Goal: Task Accomplishment & Management: Use online tool/utility

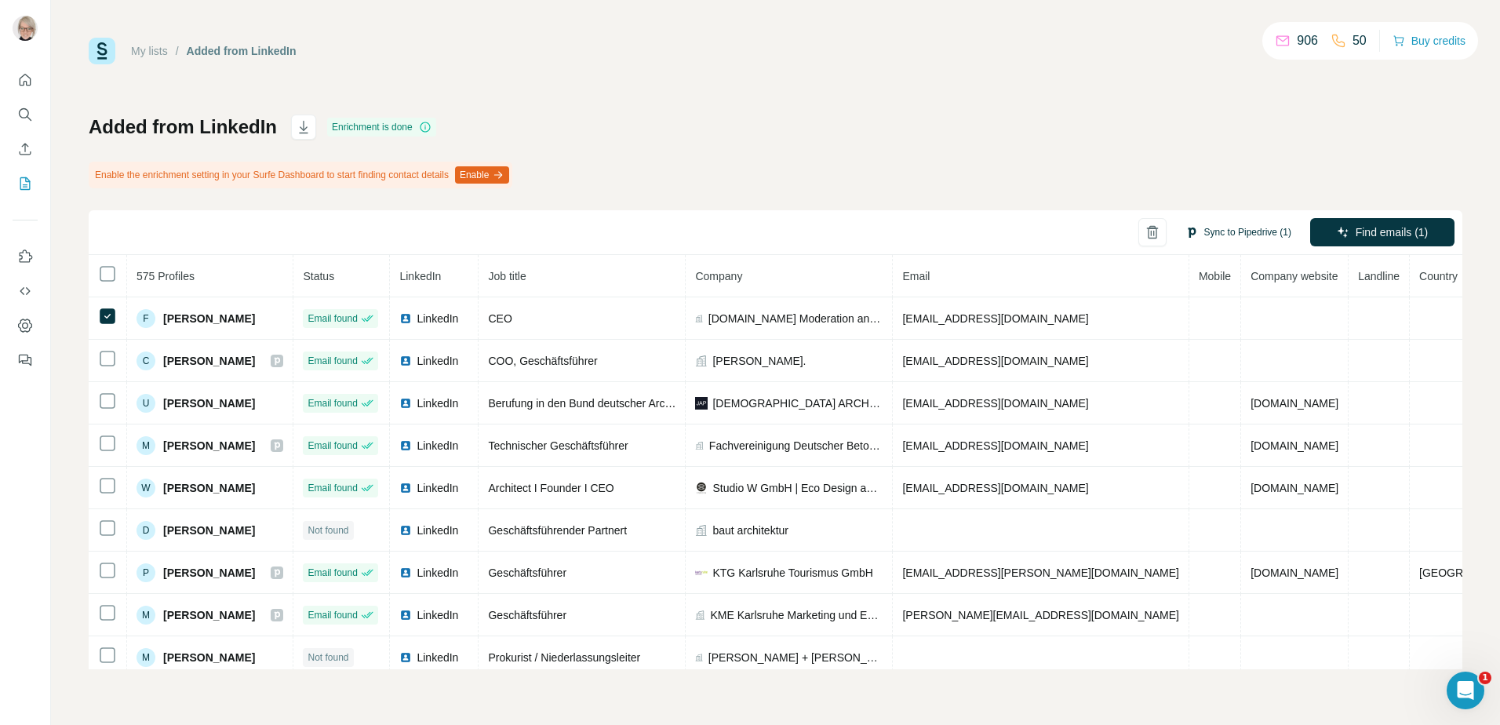
click at [1230, 228] on button "Sync to Pipedrive (1)" at bounding box center [1238, 232] width 128 height 24
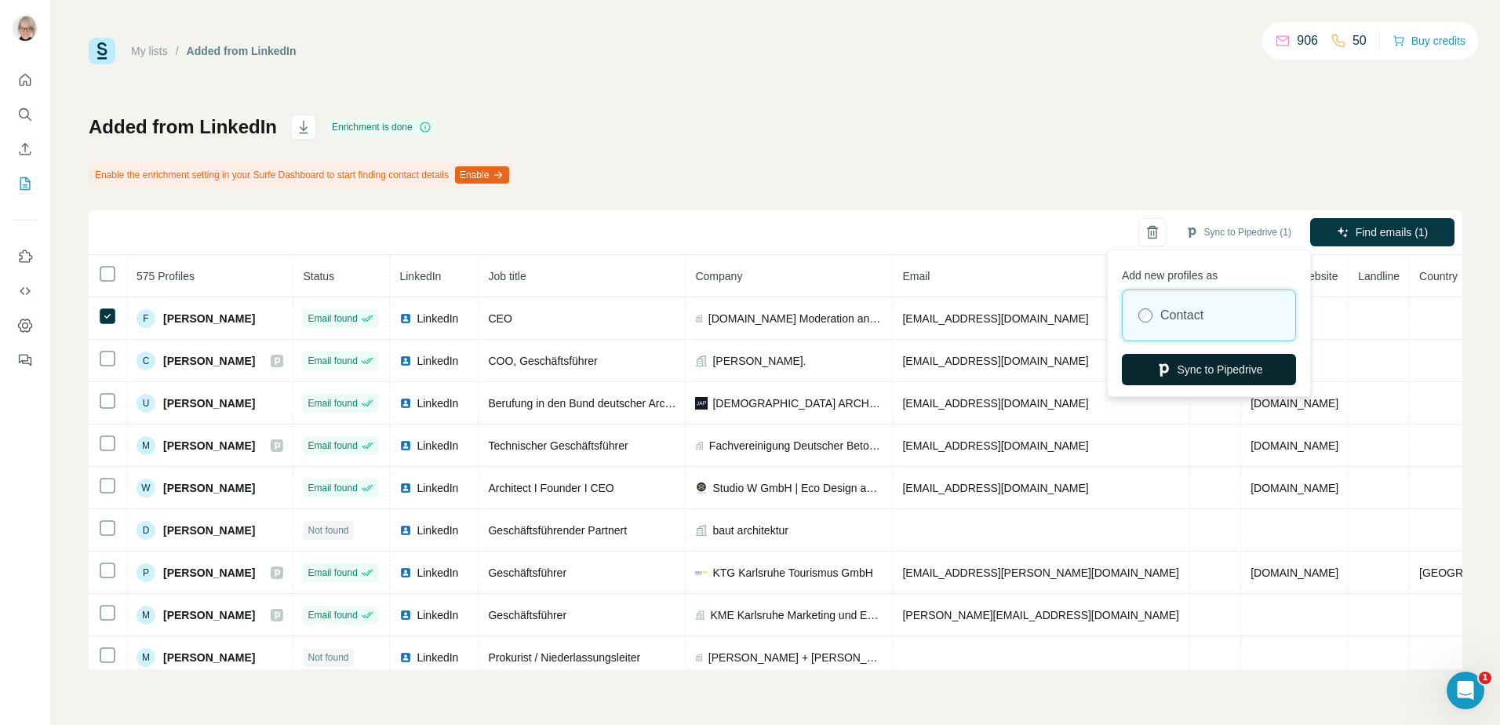
click at [1213, 362] on button "Sync to Pipedrive" at bounding box center [1209, 369] width 174 height 31
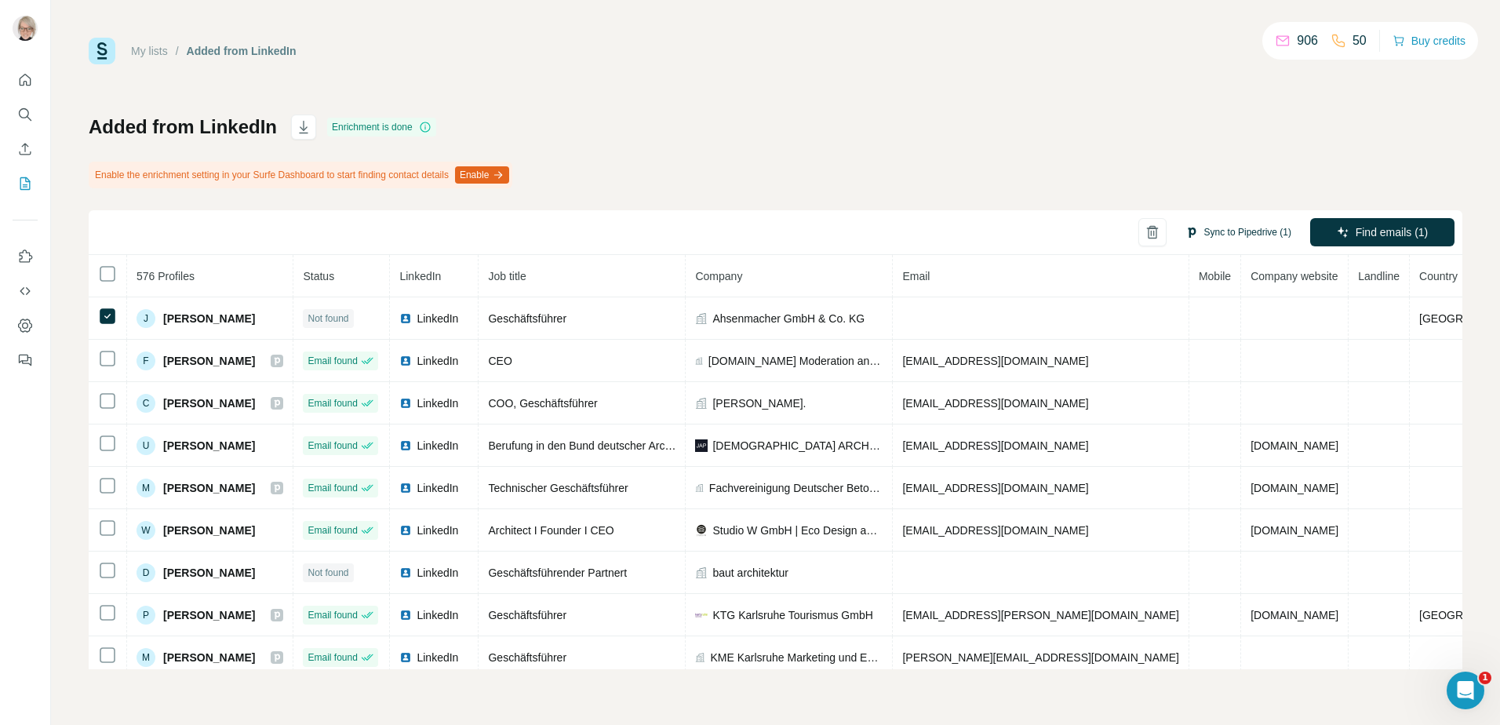
click at [1208, 236] on button "Sync to Pipedrive (1)" at bounding box center [1238, 232] width 128 height 24
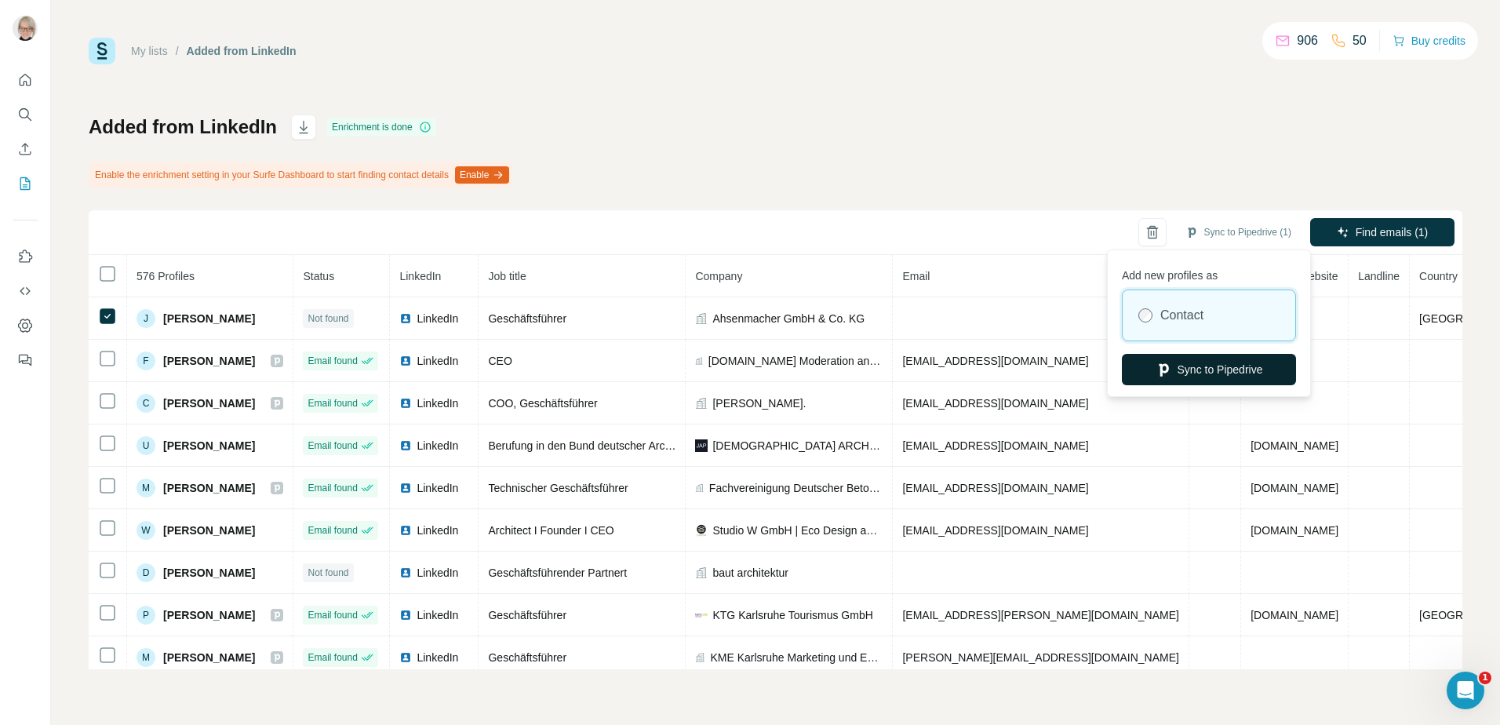
click at [1203, 366] on button "Sync to Pipedrive" at bounding box center [1209, 369] width 174 height 31
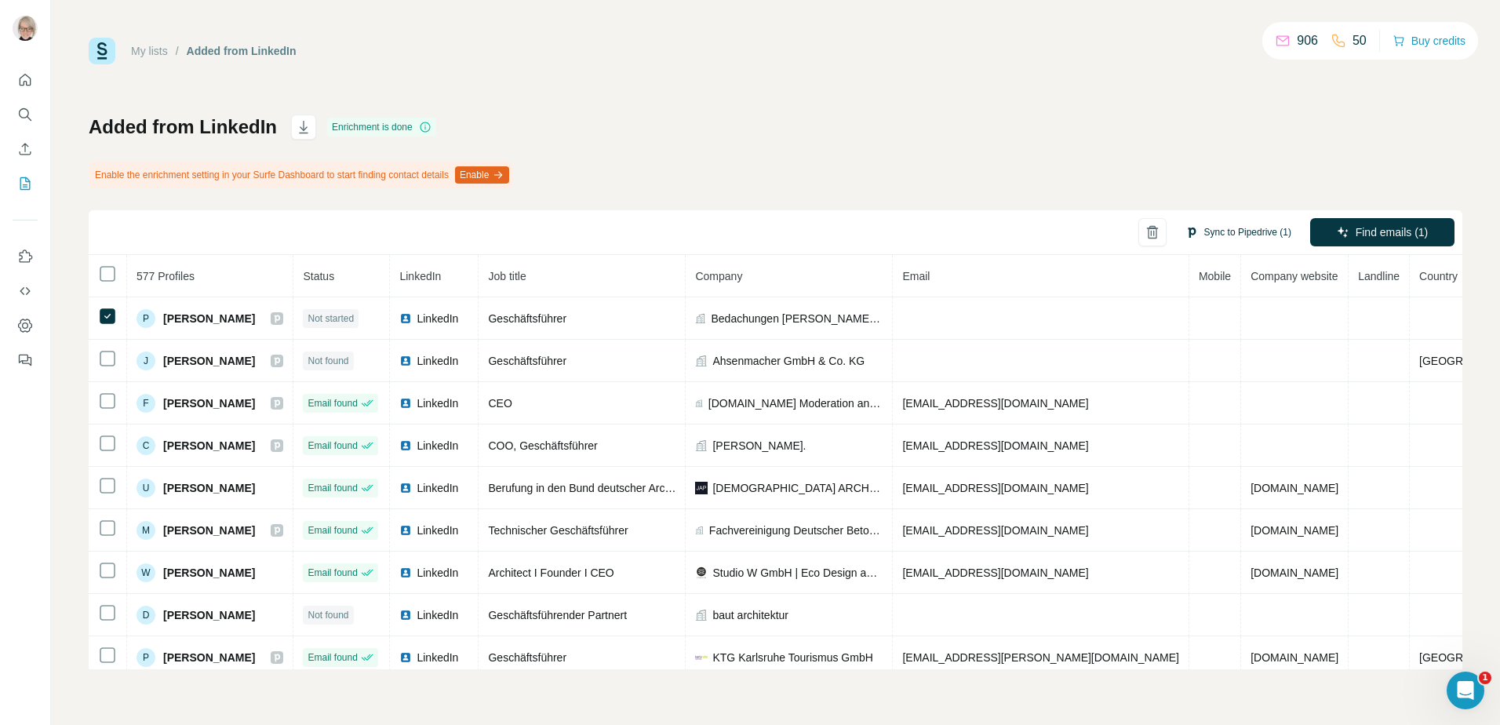
click at [1239, 230] on button "Sync to Pipedrive (1)" at bounding box center [1238, 232] width 128 height 24
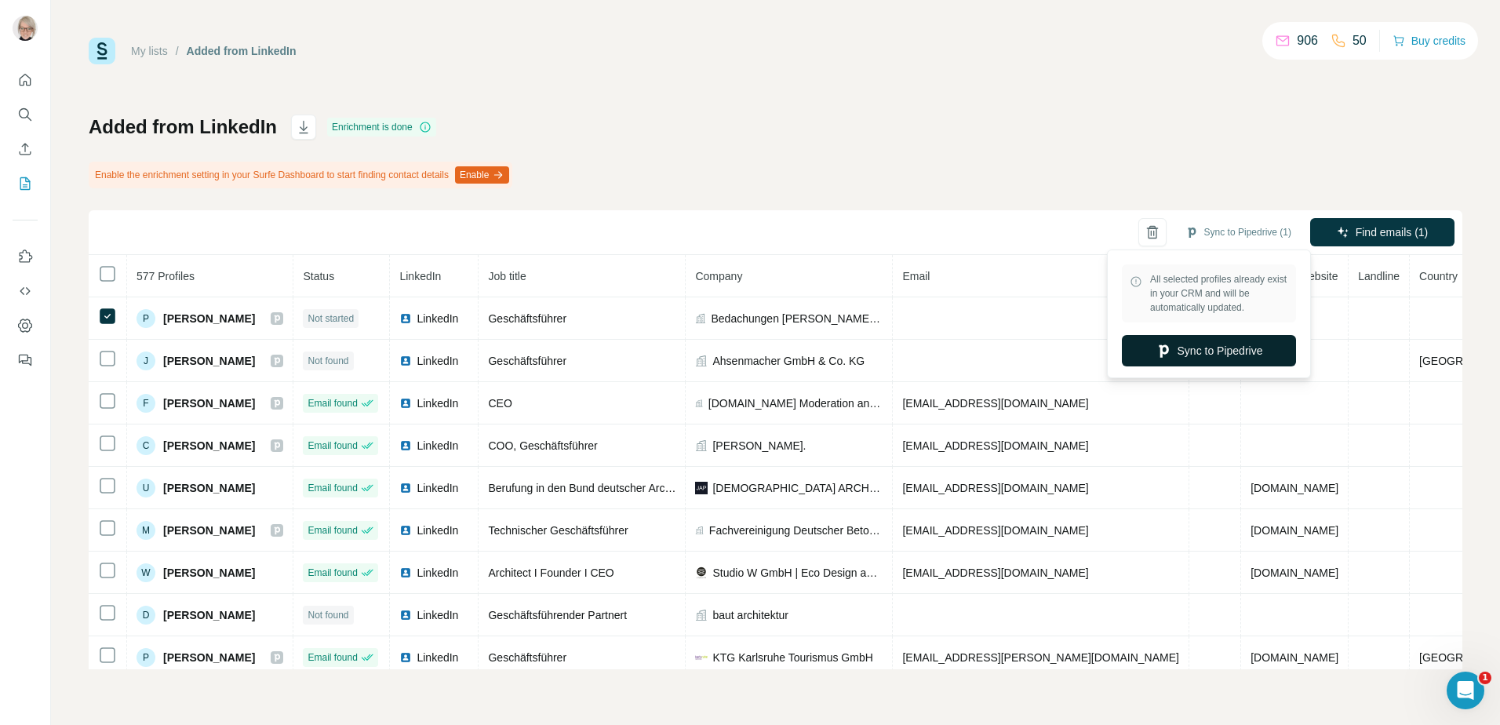
click at [1217, 352] on button "Sync to Pipedrive" at bounding box center [1209, 350] width 174 height 31
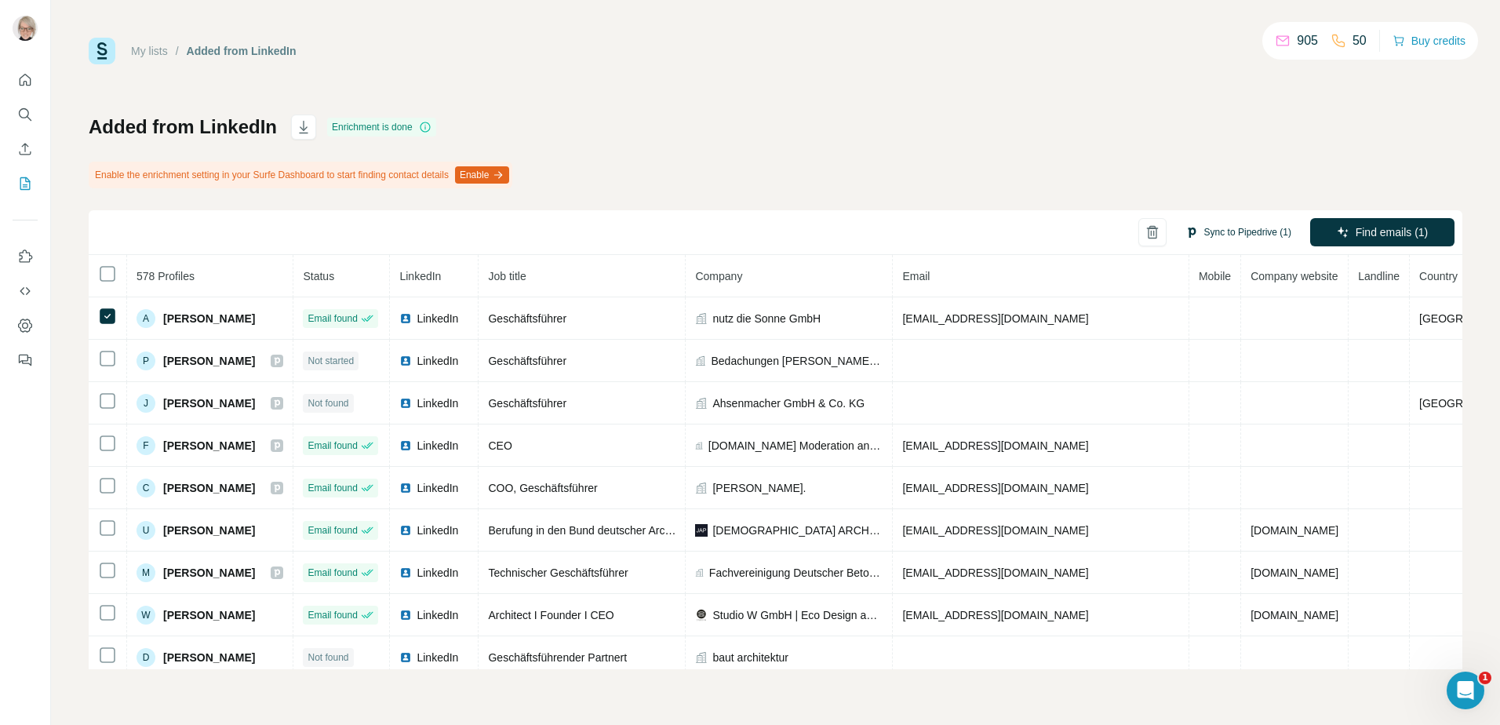
click at [1226, 230] on button "Sync to Pipedrive (1)" at bounding box center [1238, 232] width 128 height 24
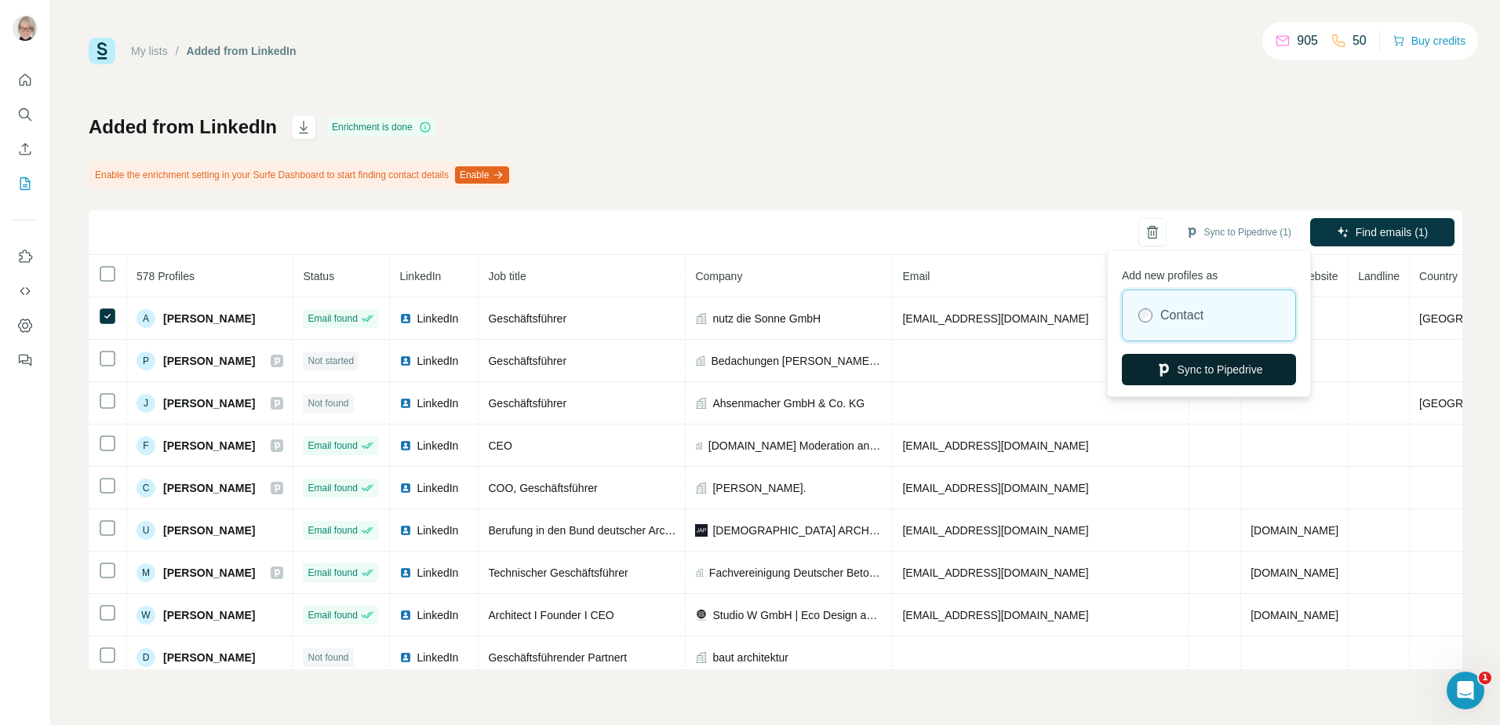
click at [1184, 364] on button "Sync to Pipedrive" at bounding box center [1209, 369] width 174 height 31
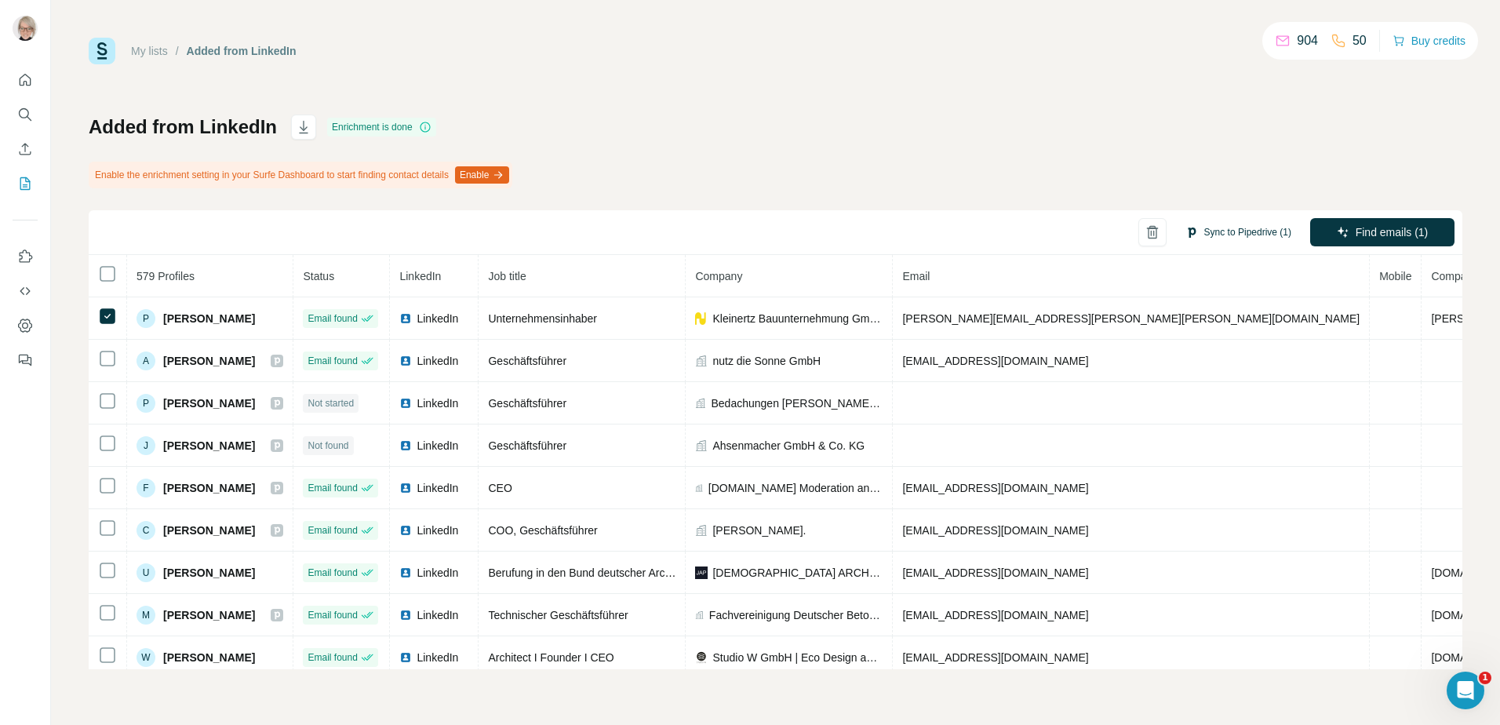
click at [1244, 234] on button "Sync to Pipedrive (1)" at bounding box center [1238, 232] width 128 height 24
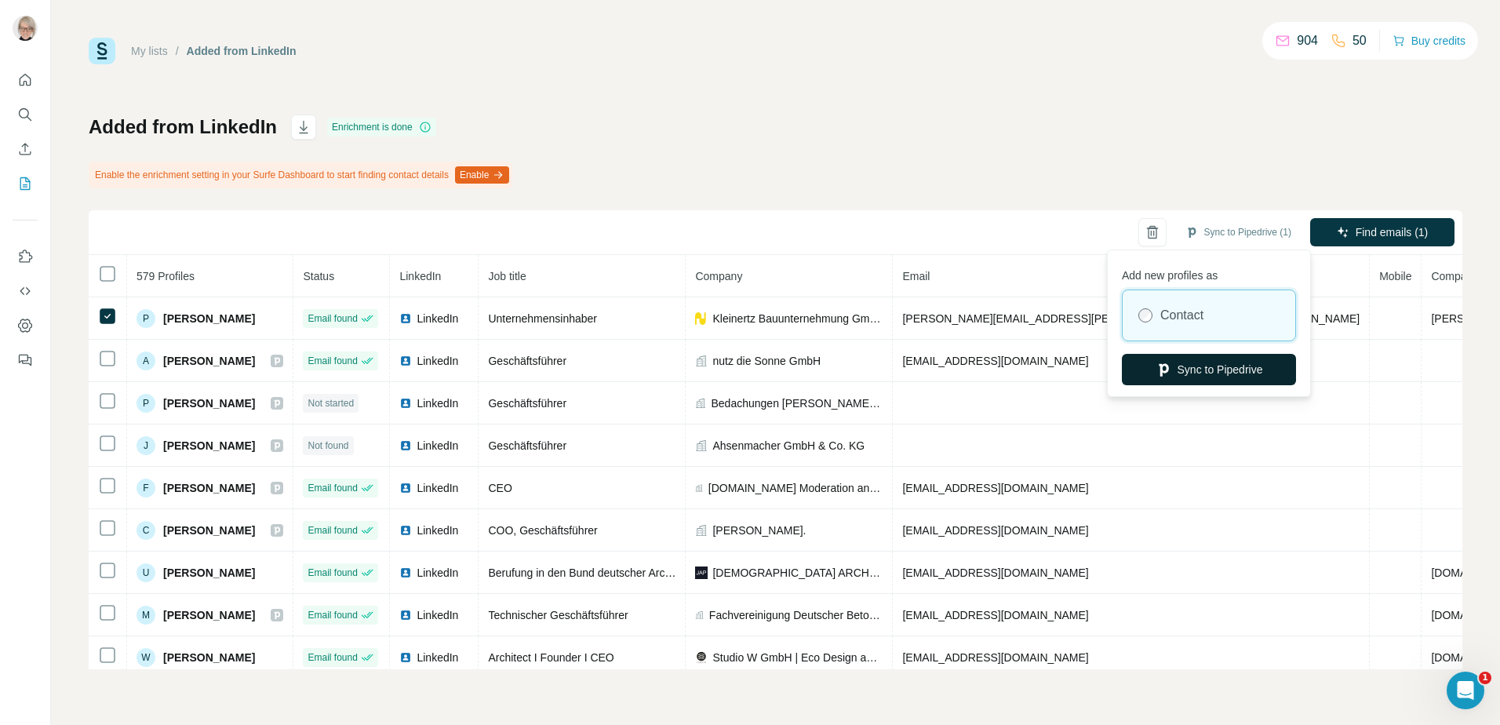
click at [1210, 370] on button "Sync to Pipedrive" at bounding box center [1209, 369] width 174 height 31
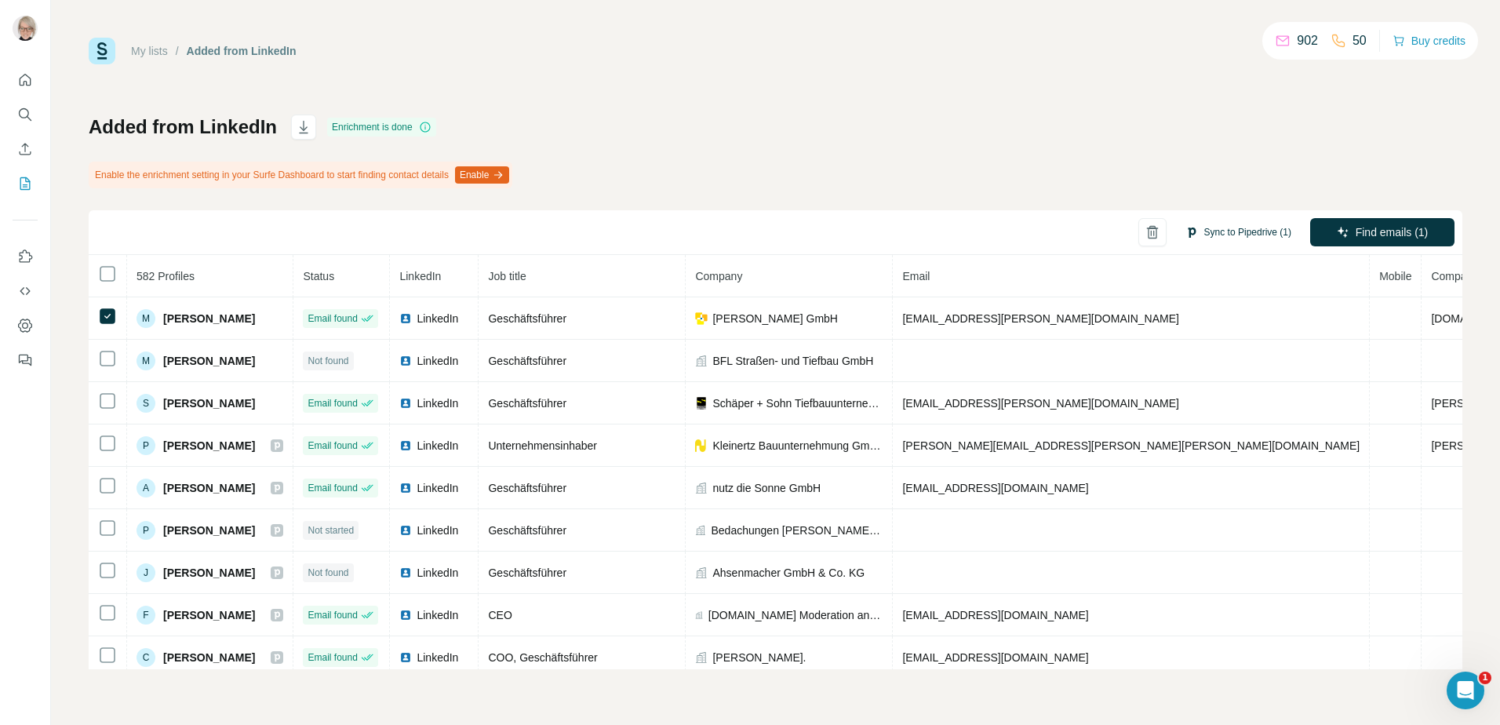
click at [1237, 238] on button "Sync to Pipedrive (1)" at bounding box center [1238, 232] width 128 height 24
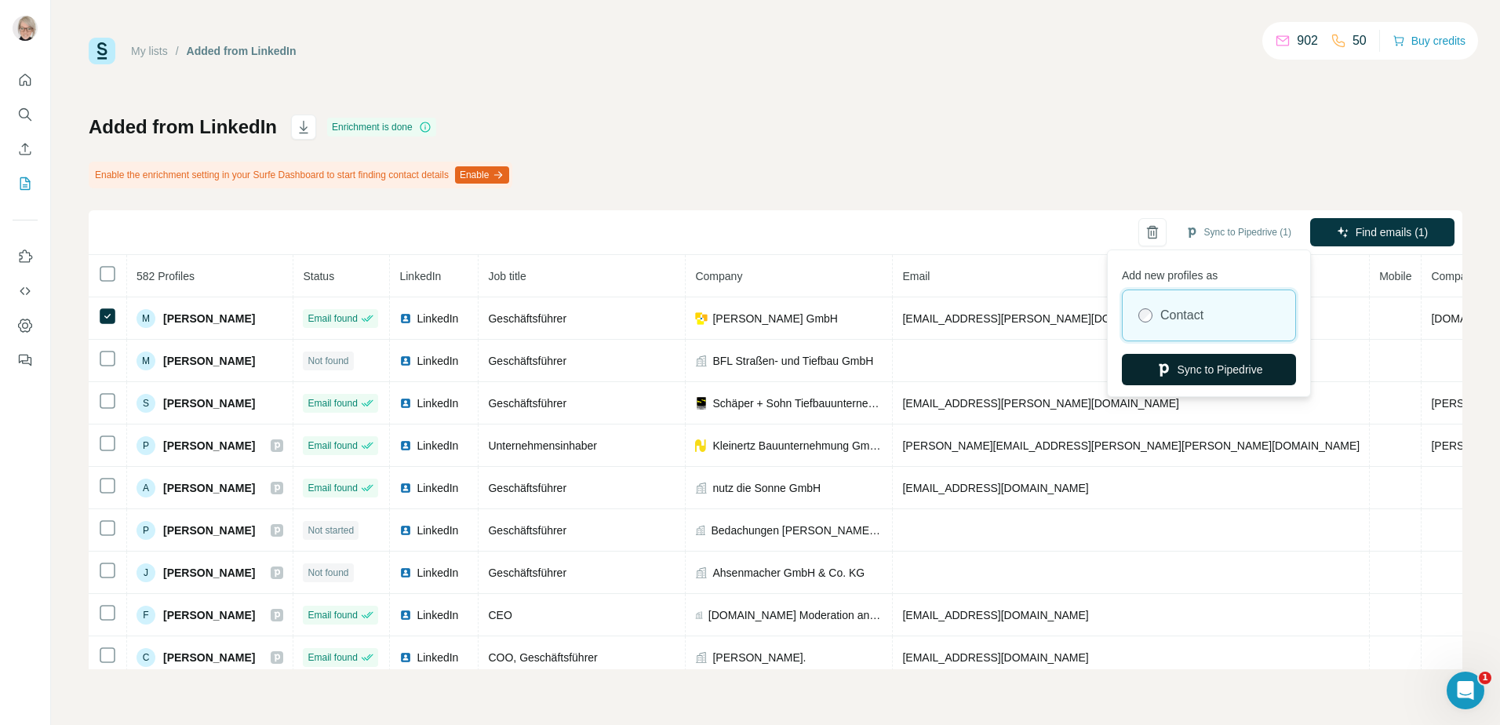
click at [1239, 369] on button "Sync to Pipedrive" at bounding box center [1209, 369] width 174 height 31
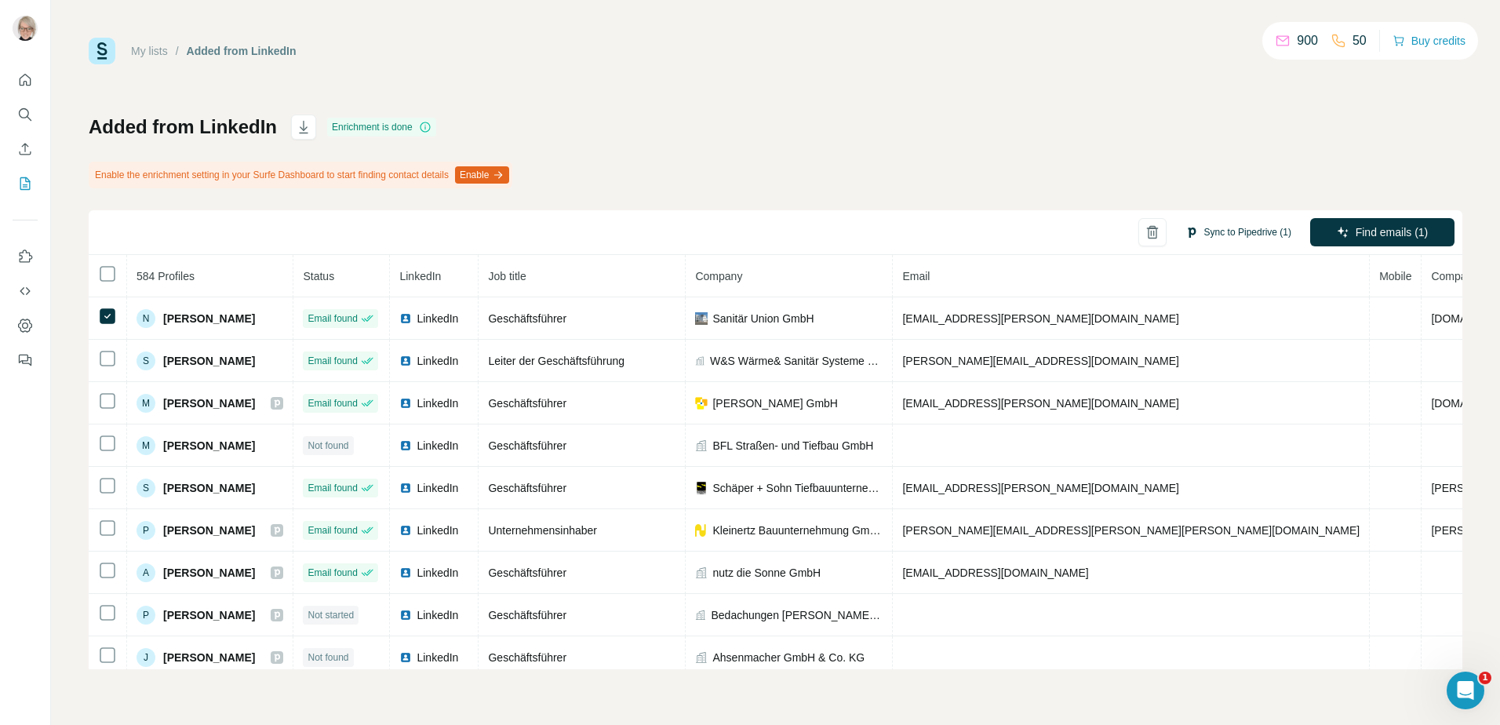
click at [1238, 230] on button "Sync to Pipedrive (1)" at bounding box center [1238, 232] width 128 height 24
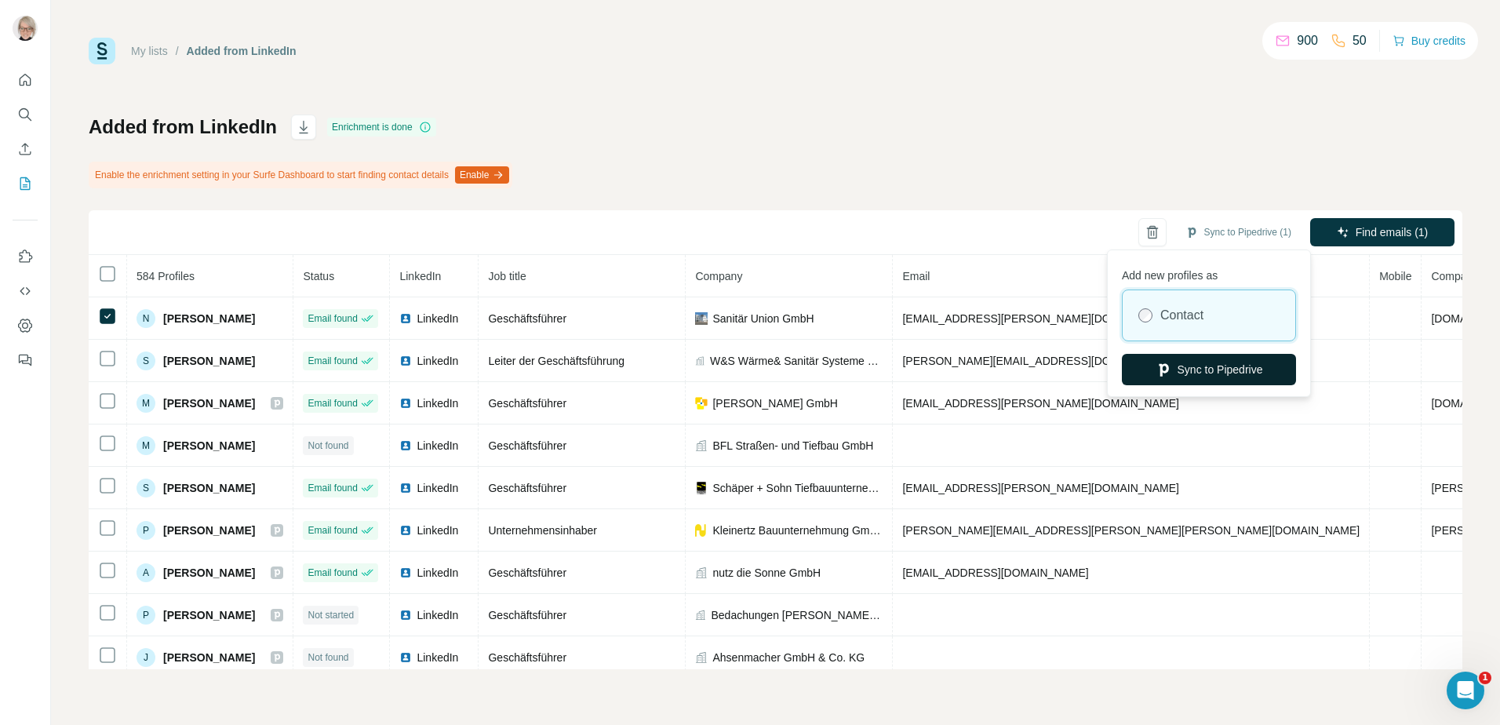
click at [1199, 363] on button "Sync to Pipedrive" at bounding box center [1209, 369] width 174 height 31
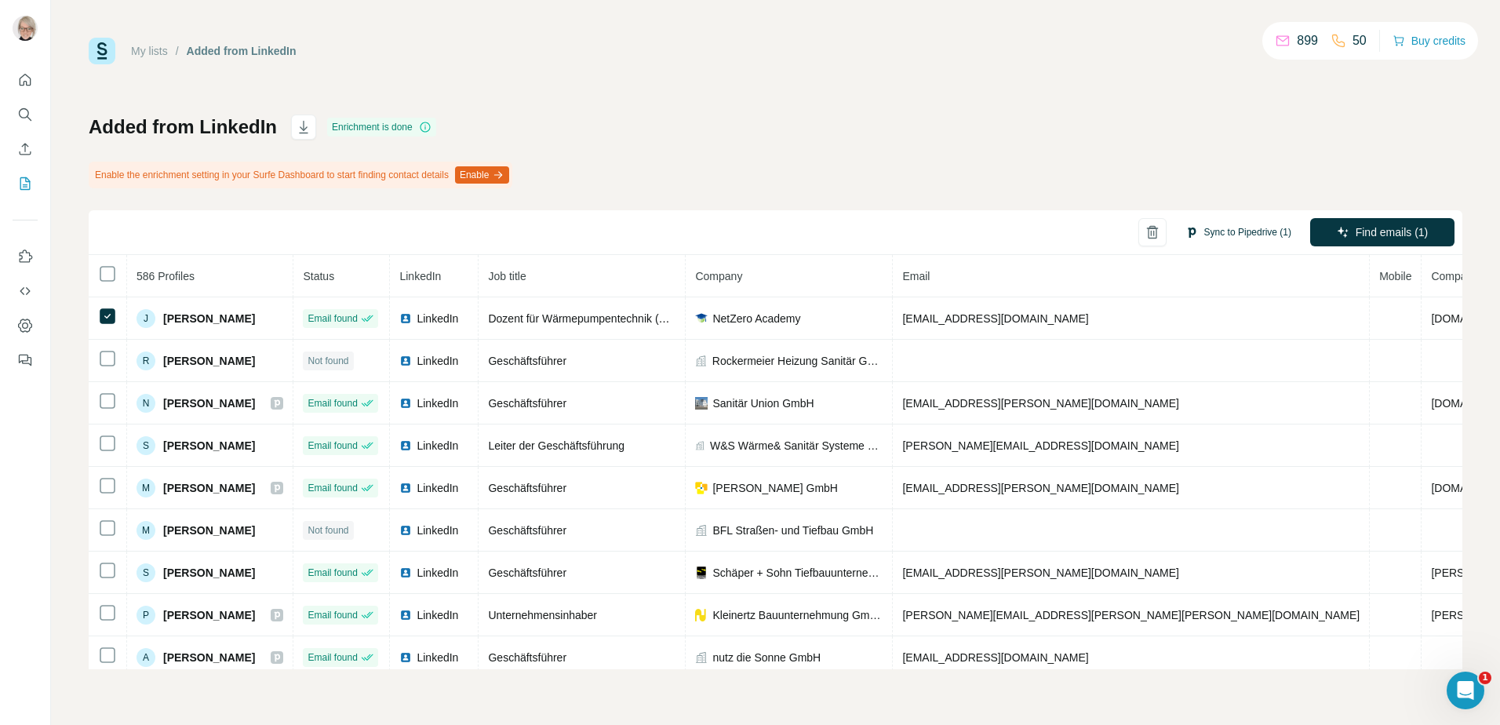
click at [1260, 226] on button "Sync to Pipedrive (1)" at bounding box center [1238, 232] width 128 height 24
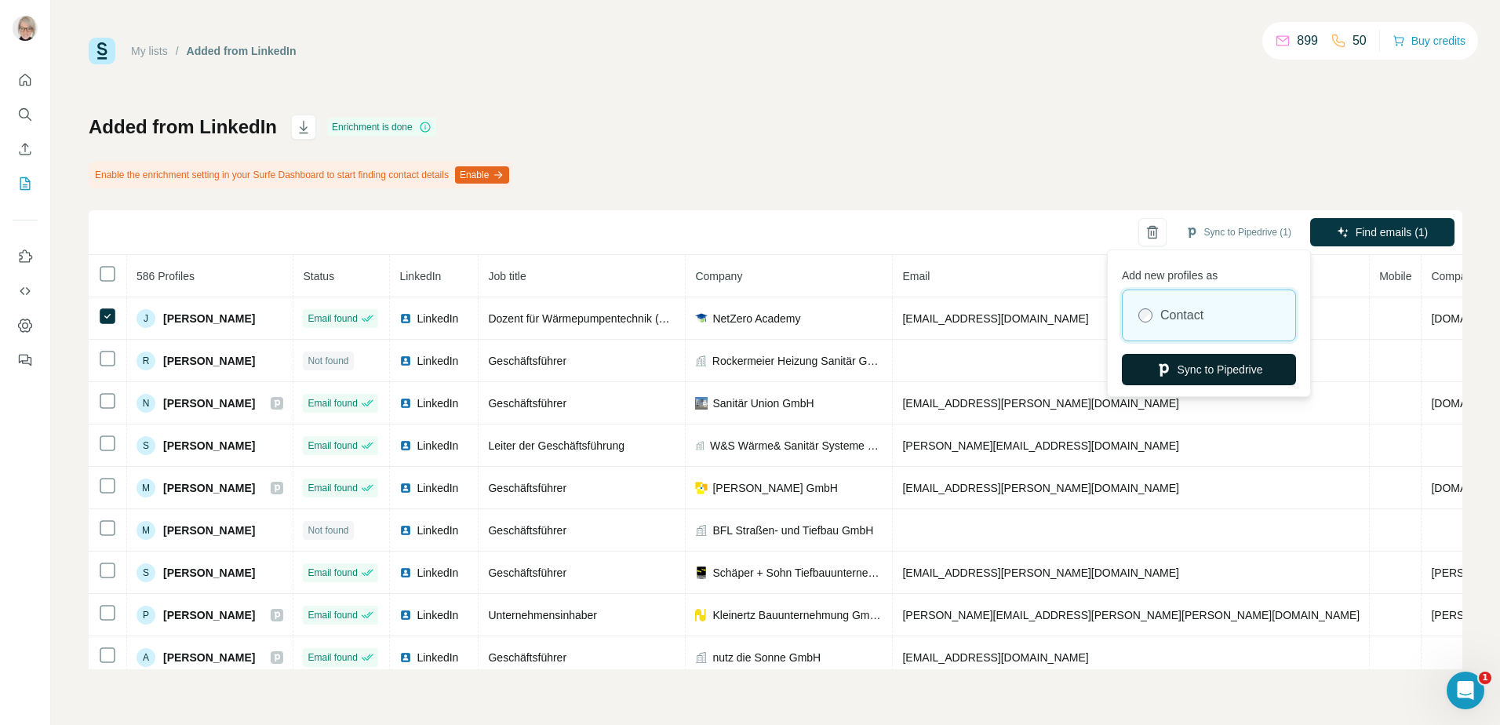
click at [1216, 371] on button "Sync to Pipedrive" at bounding box center [1209, 369] width 174 height 31
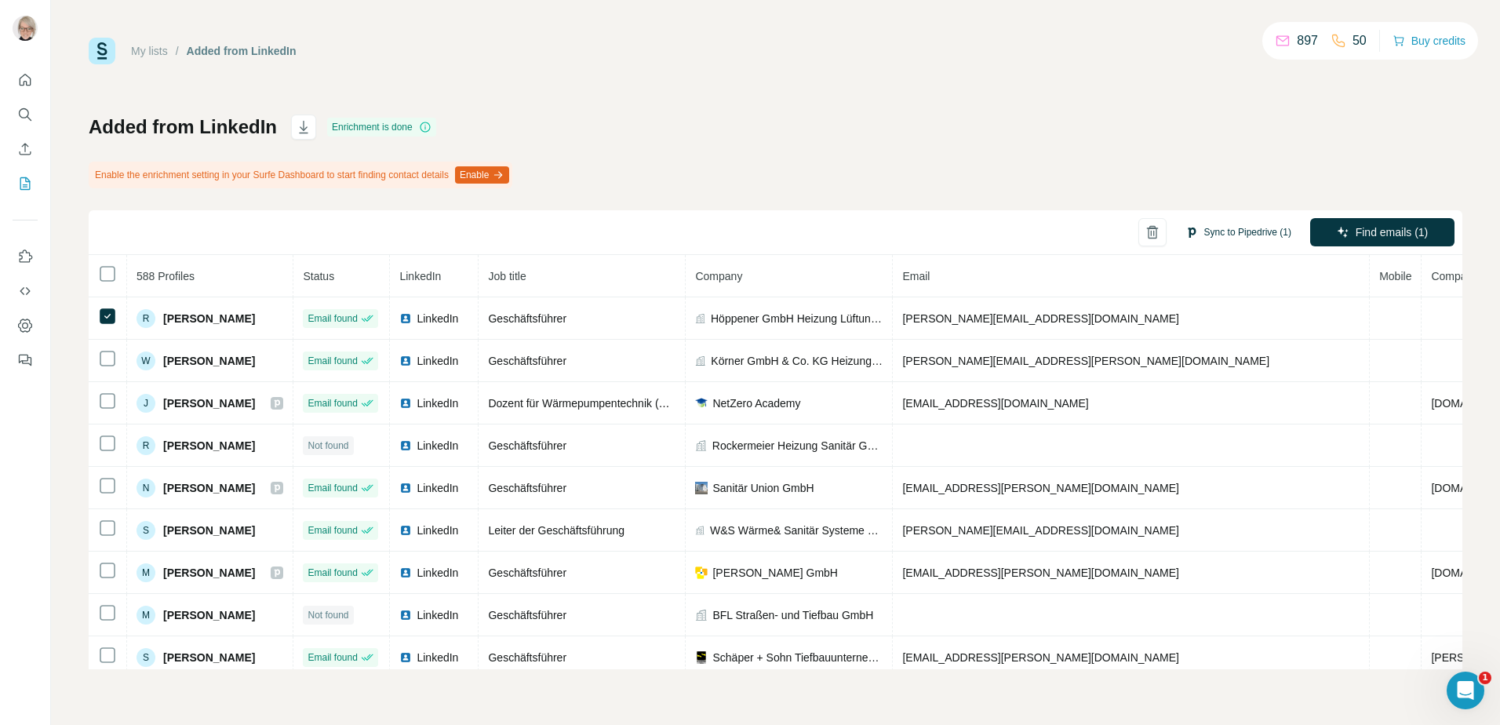
click at [1228, 231] on button "Sync to Pipedrive (1)" at bounding box center [1238, 232] width 128 height 24
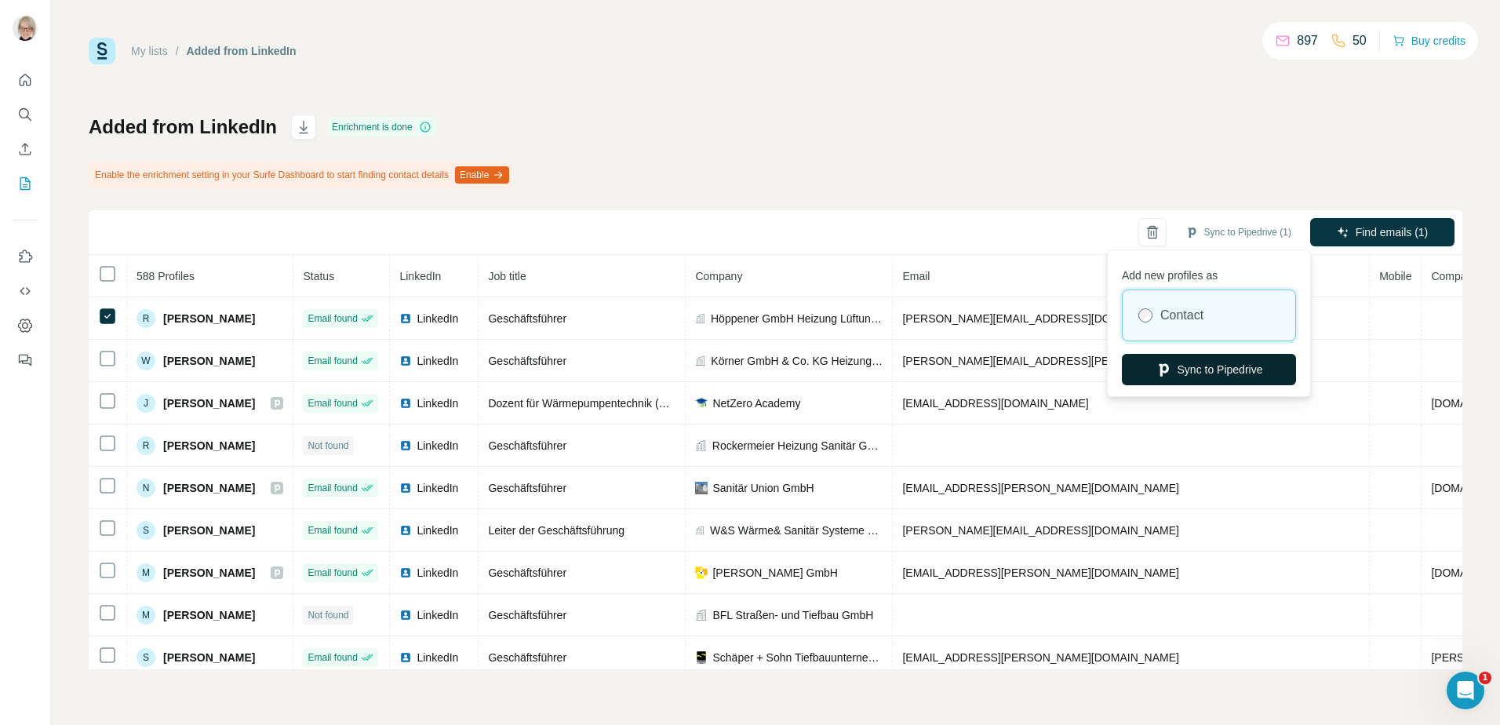
click at [1211, 364] on button "Sync to Pipedrive" at bounding box center [1209, 369] width 174 height 31
